Goal: Task Accomplishment & Management: Complete application form

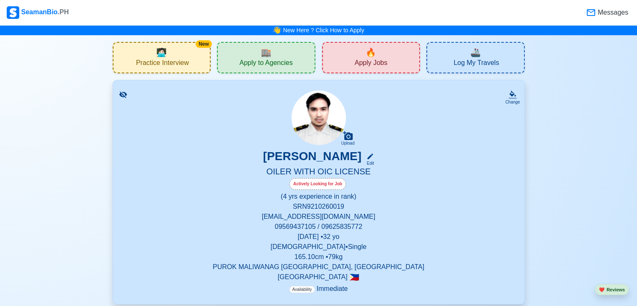
click at [276, 57] on div "🏬 Apply to Agencies" at bounding box center [266, 57] width 98 height 31
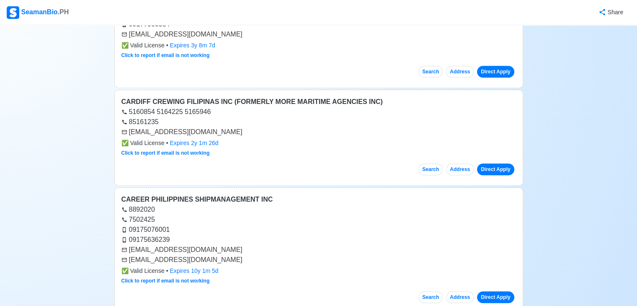
scroll to position [670, 0]
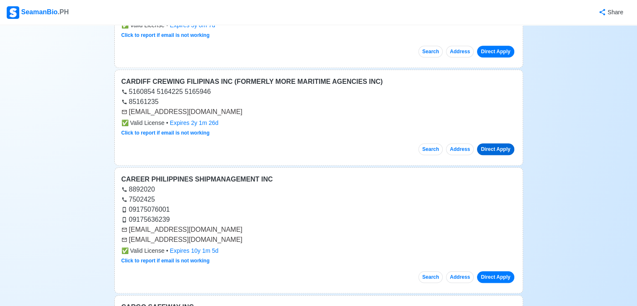
click at [479, 147] on link "Direct Apply" at bounding box center [495, 149] width 37 height 12
click at [503, 145] on link "Direct Apply" at bounding box center [495, 149] width 37 height 12
click at [496, 145] on link "Direct Apply" at bounding box center [495, 149] width 37 height 12
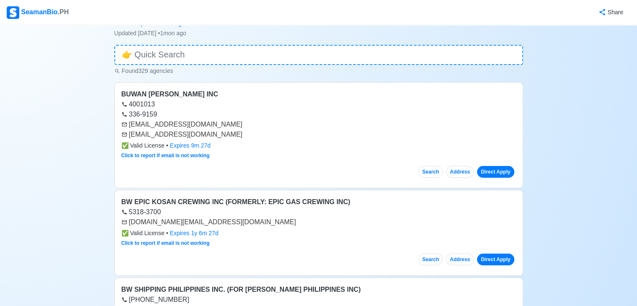
scroll to position [0, 0]
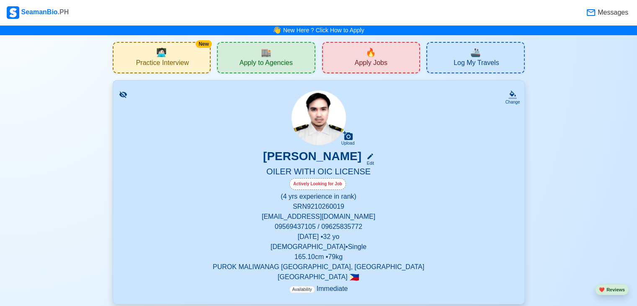
click at [397, 65] on div "🔥 Apply Jobs" at bounding box center [371, 57] width 98 height 31
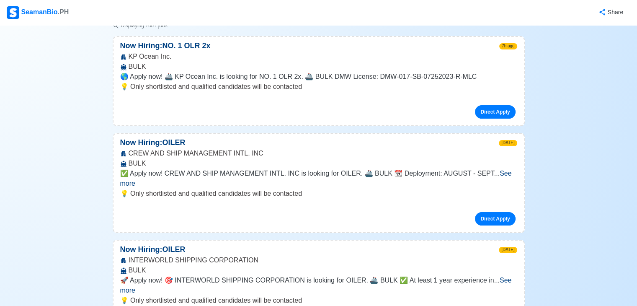
scroll to position [168, 0]
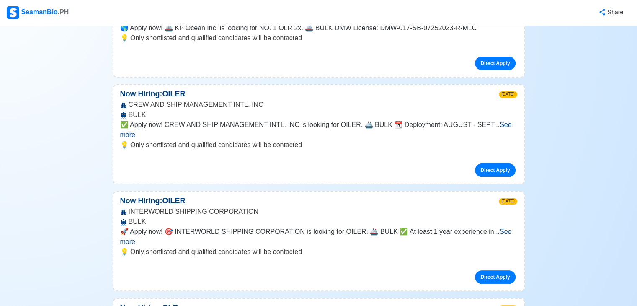
click at [502, 126] on span "See more" at bounding box center [316, 129] width 392 height 17
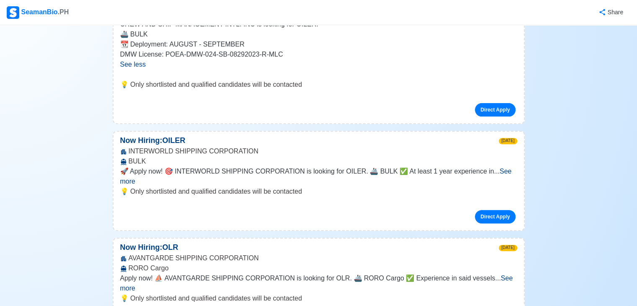
scroll to position [293, 0]
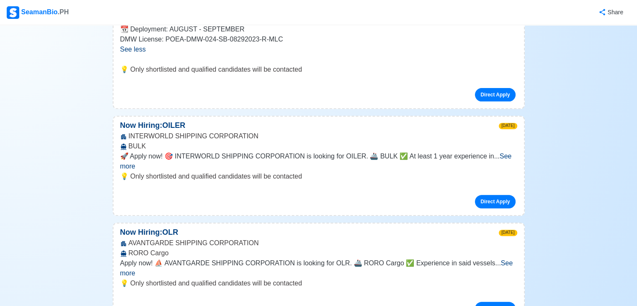
click at [497, 155] on span "See more" at bounding box center [316, 160] width 392 height 17
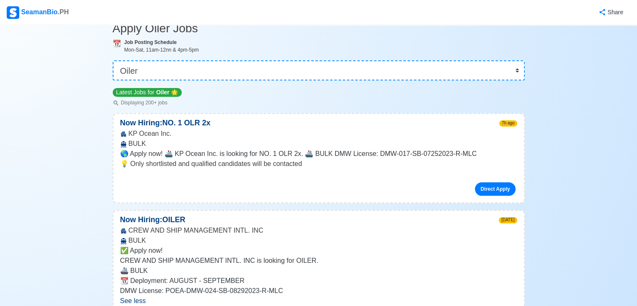
scroll to position [0, 0]
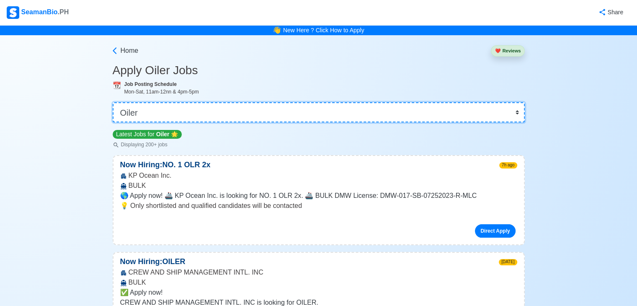
click at [208, 119] on select "👉 Select Rank or Position Master Chief Officer 2nd Officer 3rd Officer Junior O…" at bounding box center [319, 112] width 412 height 20
select select "3rd Assistant Engineer"
click at [114, 102] on select "👉 Select Rank or Position Master Chief Officer 2nd Officer 3rd Officer Junior O…" at bounding box center [319, 112] width 412 height 20
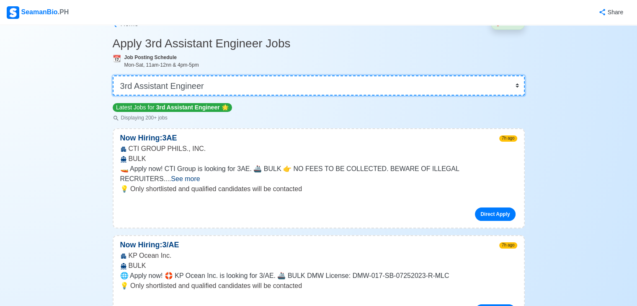
scroll to position [42, 0]
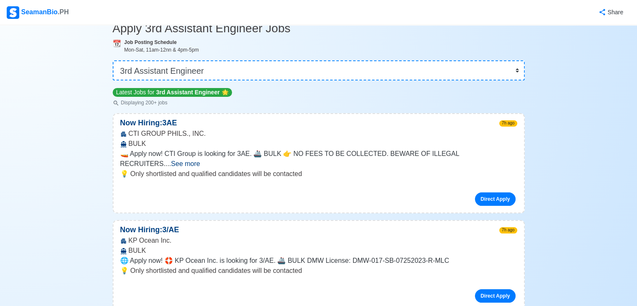
click at [200, 160] on span "See more" at bounding box center [185, 163] width 29 height 7
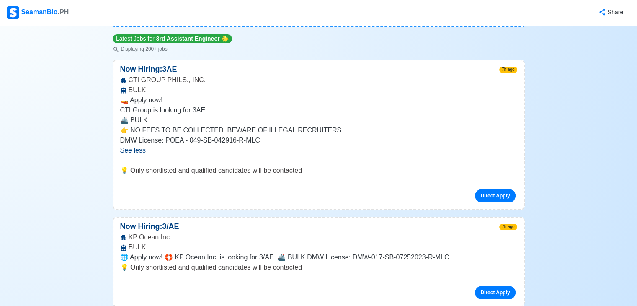
scroll to position [168, 0]
